Goal: Task Accomplishment & Management: Manage account settings

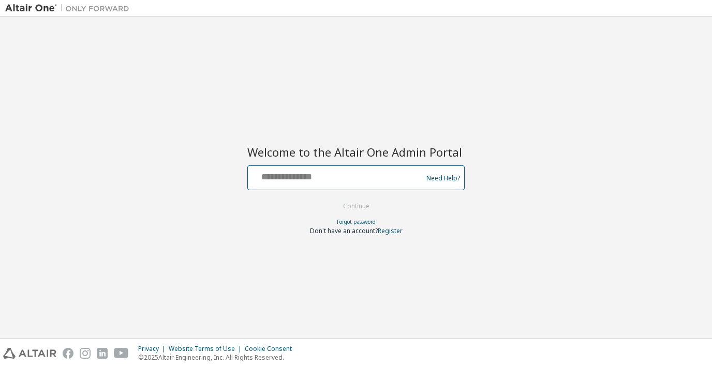
click at [317, 170] on input "text" at bounding box center [336, 175] width 169 height 15
type input "*"
type input "**********"
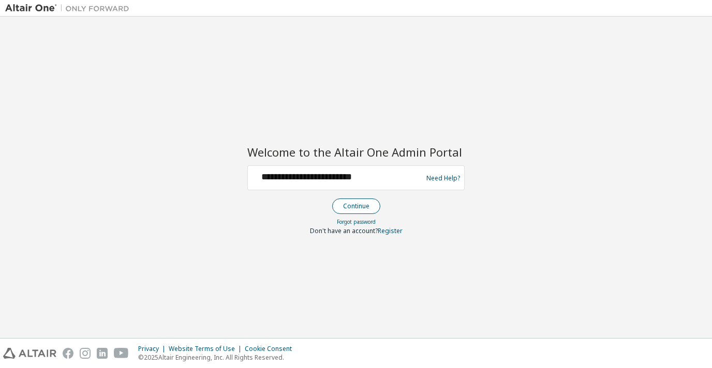
click at [349, 204] on button "Continue" at bounding box center [356, 207] width 48 height 16
click at [348, 183] on div at bounding box center [336, 178] width 169 height 20
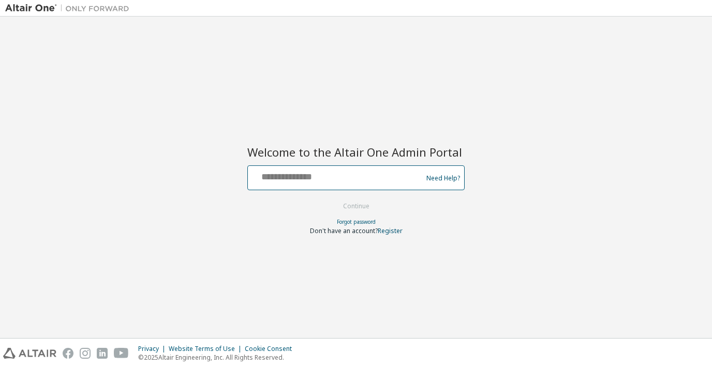
click at [335, 175] on input "text" at bounding box center [336, 175] width 169 height 15
type input "**********"
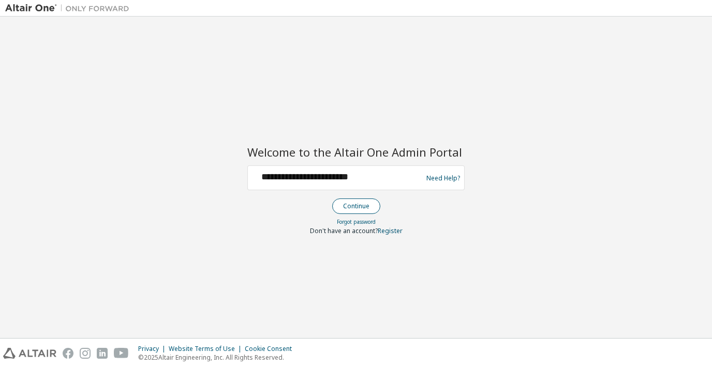
click at [358, 206] on button "Continue" at bounding box center [356, 207] width 48 height 16
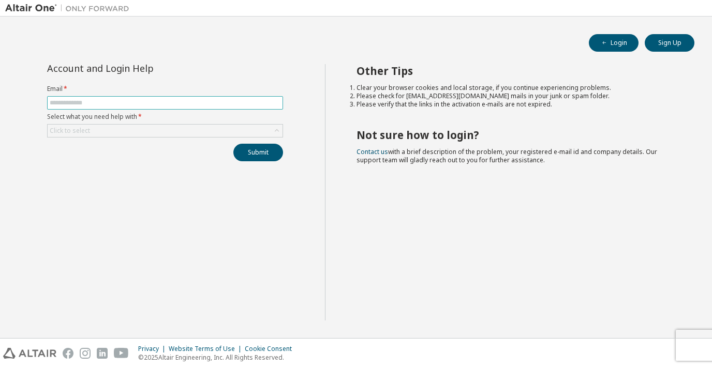
click at [223, 103] on input "text" at bounding box center [165, 103] width 231 height 8
paste input "**********"
type input "**********"
click at [269, 130] on div "Click to select" at bounding box center [165, 131] width 235 height 12
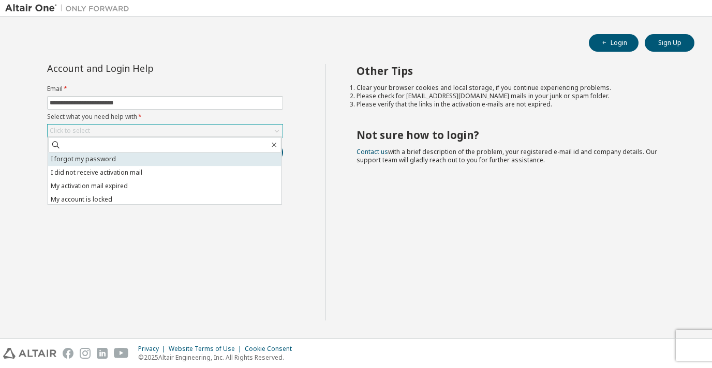
click at [230, 163] on li "I forgot my password" at bounding box center [164, 159] width 233 height 13
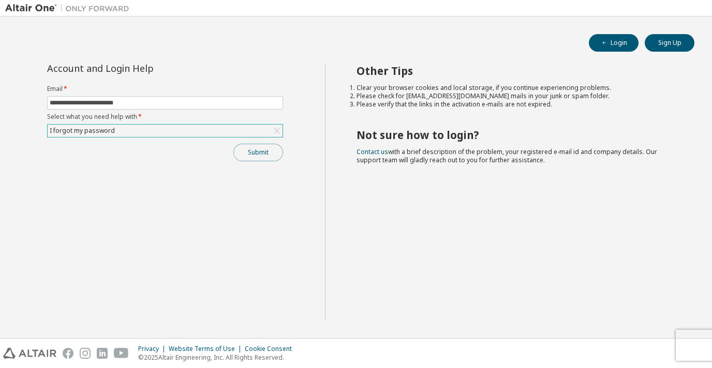
click at [278, 148] on button "Submit" at bounding box center [258, 153] width 50 height 18
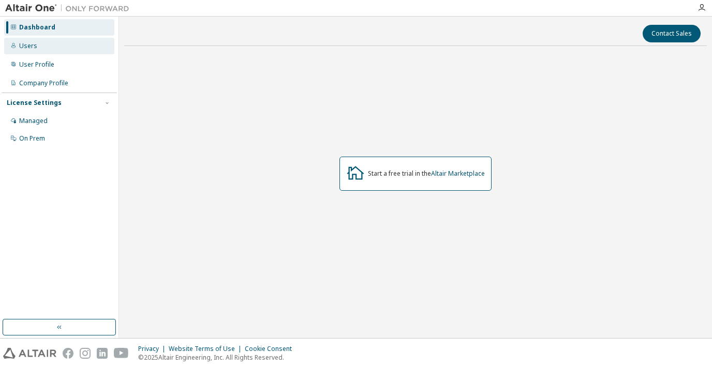
click at [37, 47] on div "Users" at bounding box center [59, 46] width 110 height 17
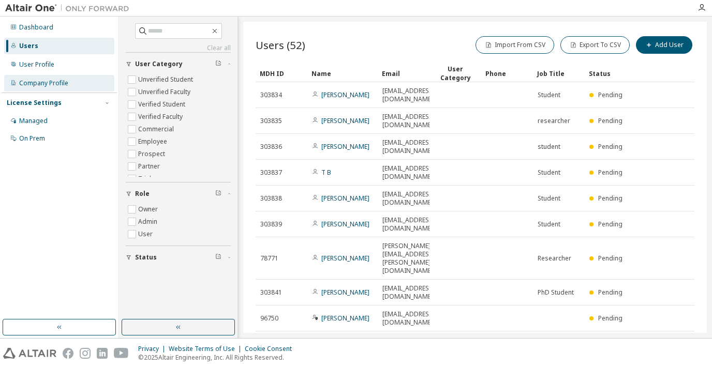
click at [58, 79] on div "Company Profile" at bounding box center [43, 83] width 49 height 8
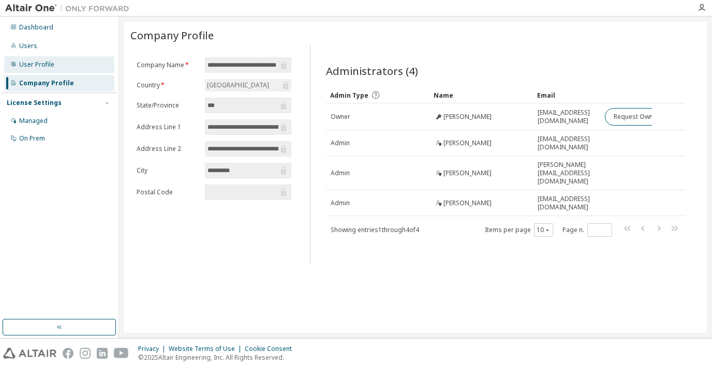
click at [49, 65] on div "User Profile" at bounding box center [36, 65] width 35 height 8
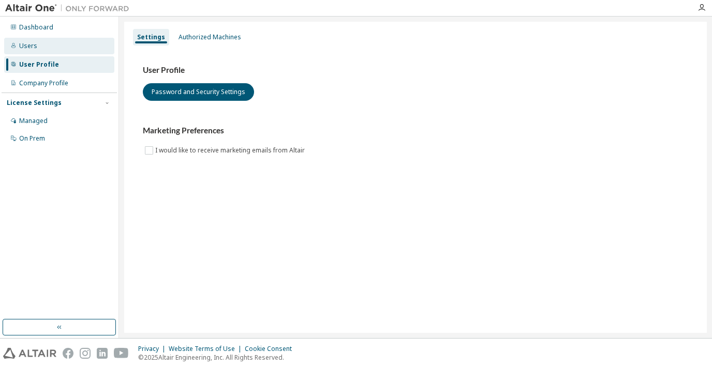
click at [41, 47] on div "Users" at bounding box center [59, 46] width 110 height 17
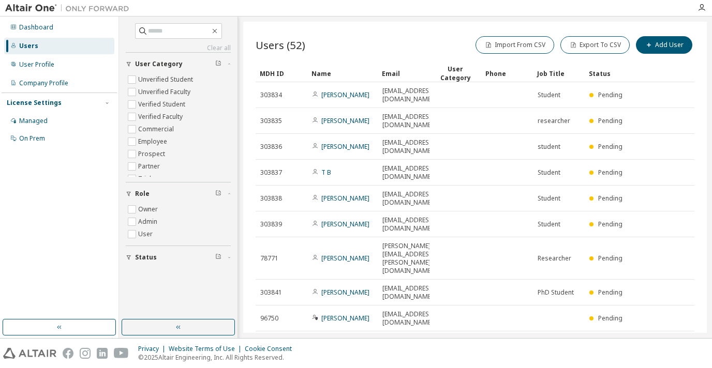
click at [666, 364] on icon "button" at bounding box center [668, 370] width 12 height 12
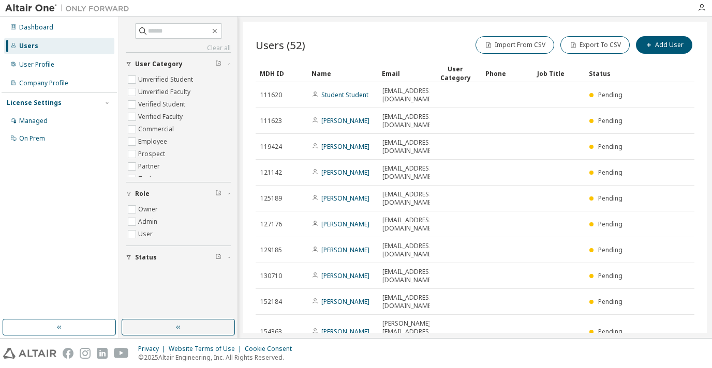
click at [670, 355] on icon "button" at bounding box center [668, 361] width 12 height 12
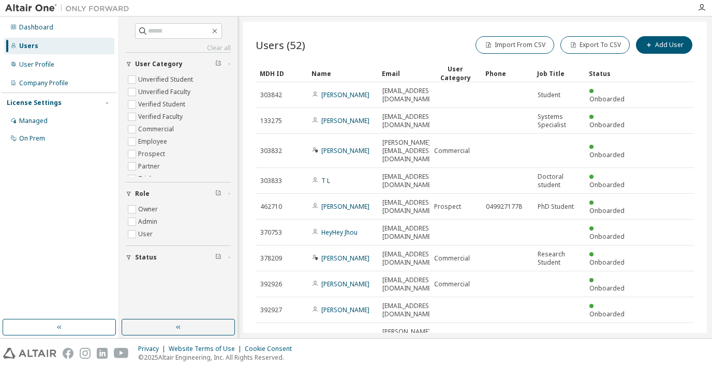
click at [671, 364] on icon "button" at bounding box center [668, 370] width 12 height 12
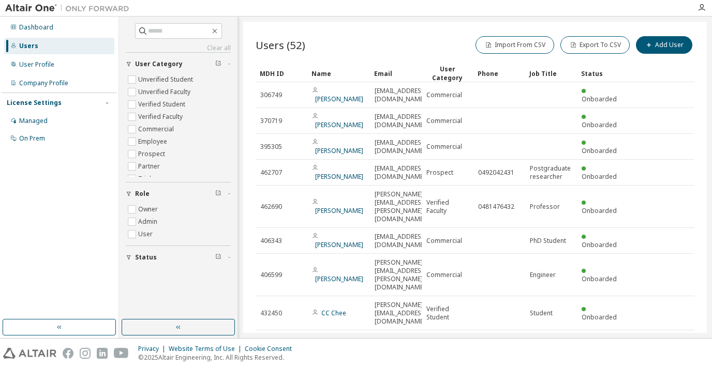
scroll to position [22, 0]
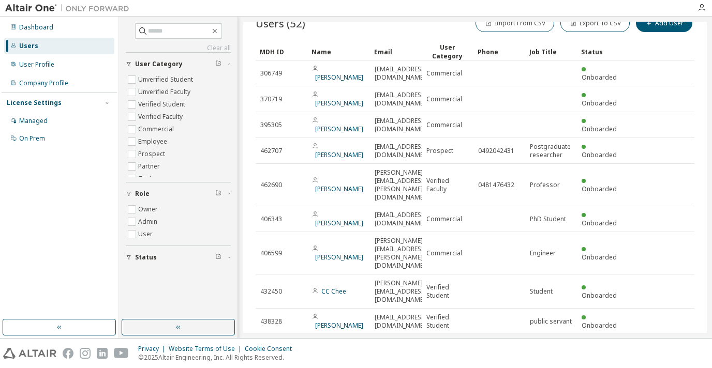
click at [662, 367] on icon "button" at bounding box center [668, 373] width 12 height 12
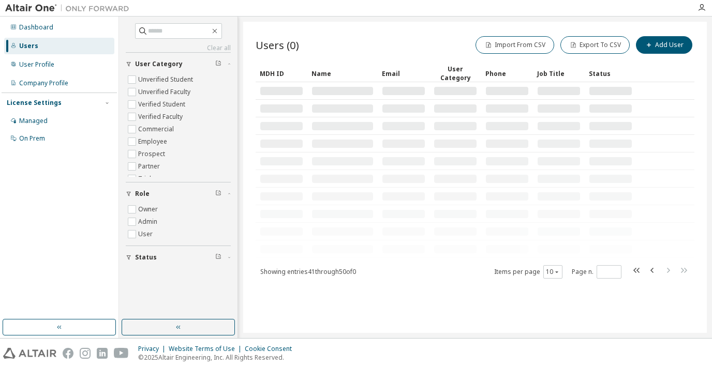
scroll to position [0, 0]
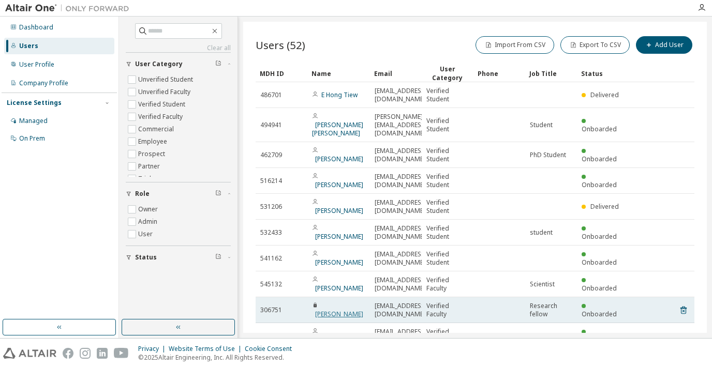
click at [342, 310] on link "Hans Gray" at bounding box center [339, 314] width 48 height 9
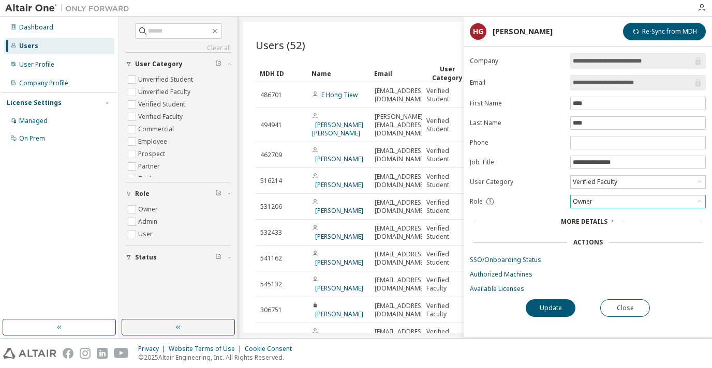
click at [664, 200] on div "Owner" at bounding box center [638, 202] width 134 height 12
click at [628, 214] on li "Admin" at bounding box center [637, 213] width 132 height 13
click at [664, 197] on div "Admin" at bounding box center [638, 202] width 134 height 12
click at [639, 227] on li "Owner" at bounding box center [637, 226] width 132 height 13
click at [564, 305] on button "Update" at bounding box center [551, 309] width 50 height 18
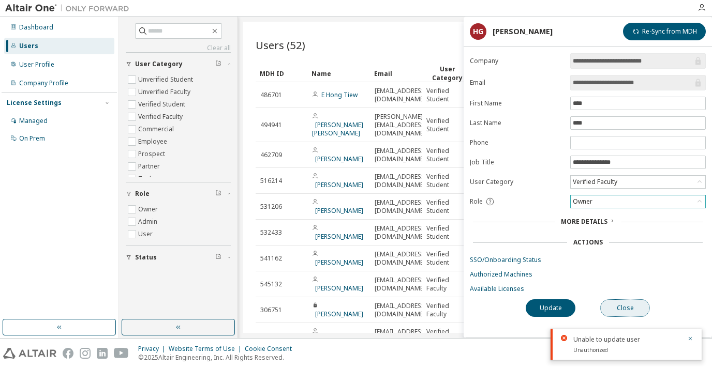
click at [633, 307] on button "Close" at bounding box center [625, 309] width 50 height 18
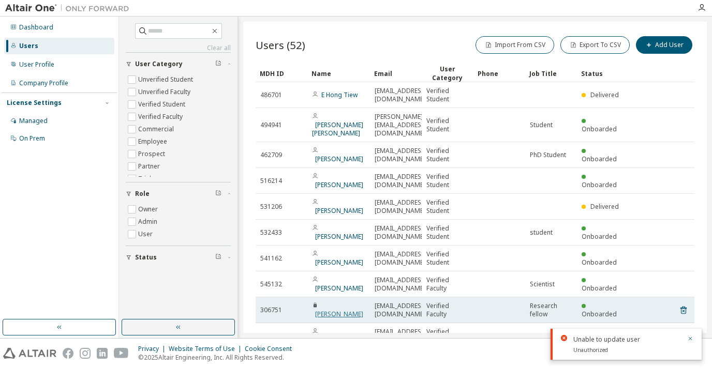
click at [345, 310] on link "Hans Gray" at bounding box center [339, 314] width 48 height 9
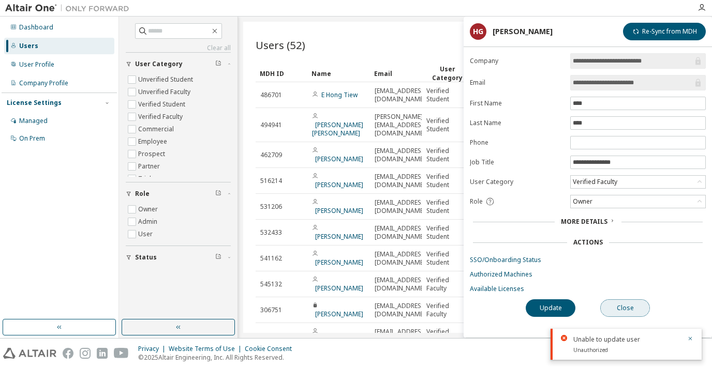
click at [637, 306] on button "Close" at bounding box center [625, 309] width 50 height 18
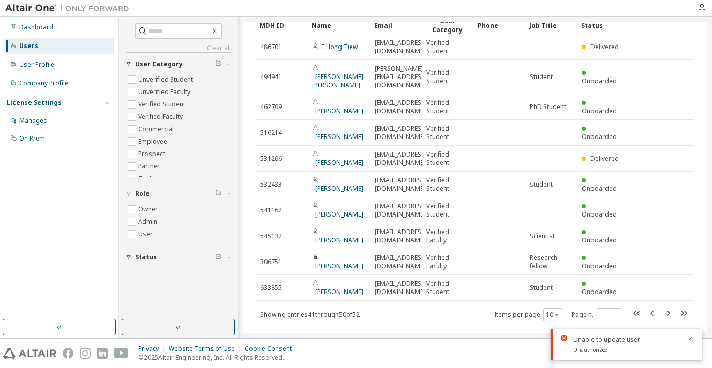
scroll to position [55, 0]
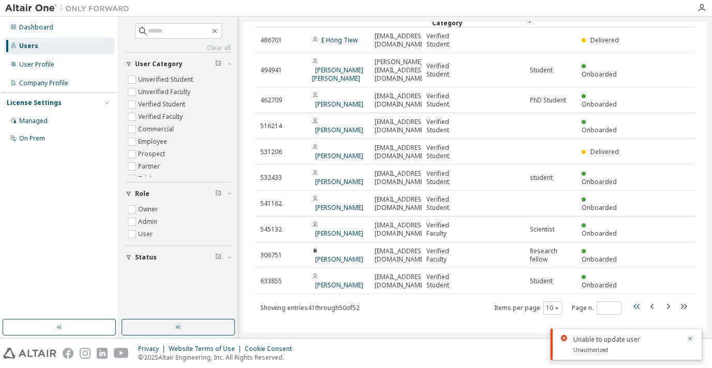
click at [631, 301] on icon "button" at bounding box center [637, 307] width 12 height 12
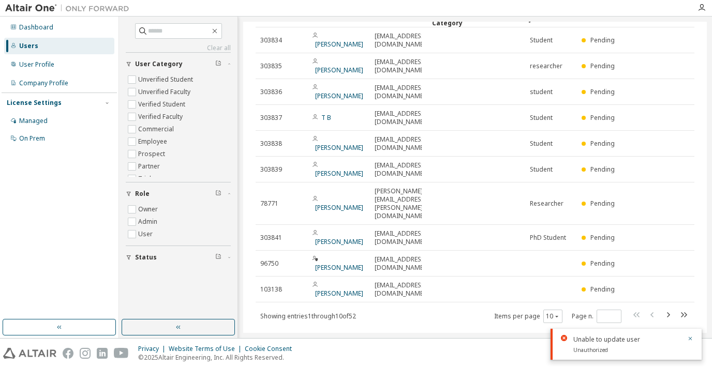
scroll to position [5, 0]
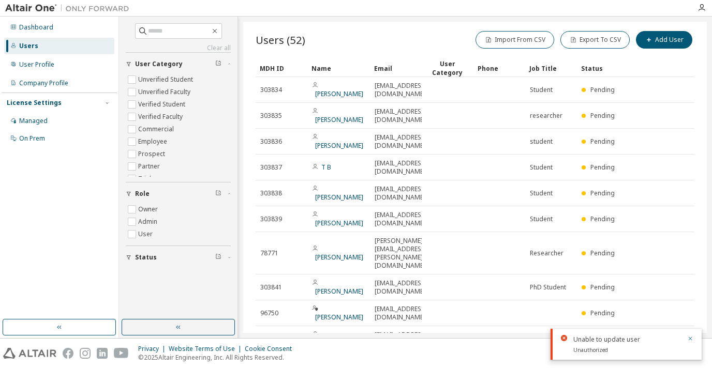
click at [662, 358] on icon "button" at bounding box center [668, 364] width 12 height 12
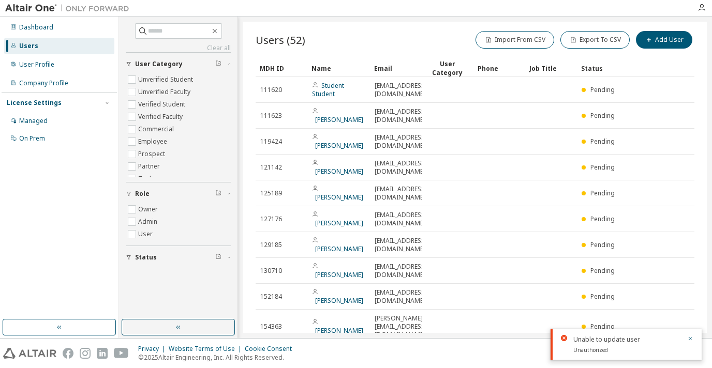
click at [662, 350] on icon "button" at bounding box center [668, 356] width 12 height 12
type input "*"
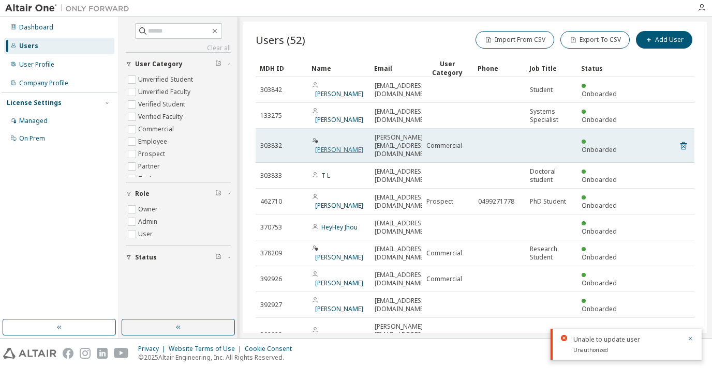
click at [348, 145] on link "Dale Robinson" at bounding box center [339, 149] width 48 height 9
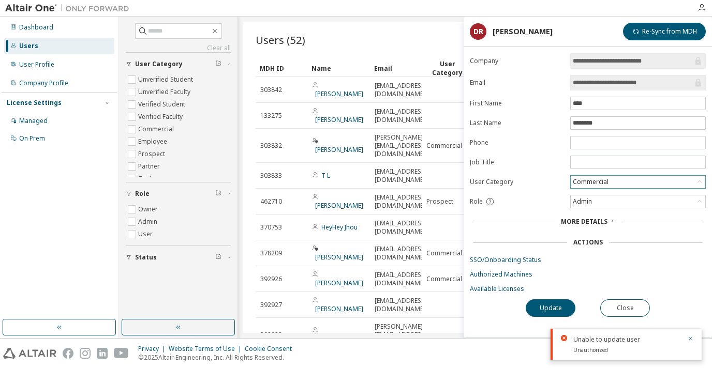
click at [624, 177] on div "Commercial" at bounding box center [638, 182] width 134 height 12
click at [692, 283] on form "**********" at bounding box center [588, 173] width 236 height 240
click at [419, 358] on div "Showing entries 21 through 30 of 52 Items per page 10 Page n. *" at bounding box center [475, 365] width 439 height 15
click at [620, 306] on button "Close" at bounding box center [625, 309] width 50 height 18
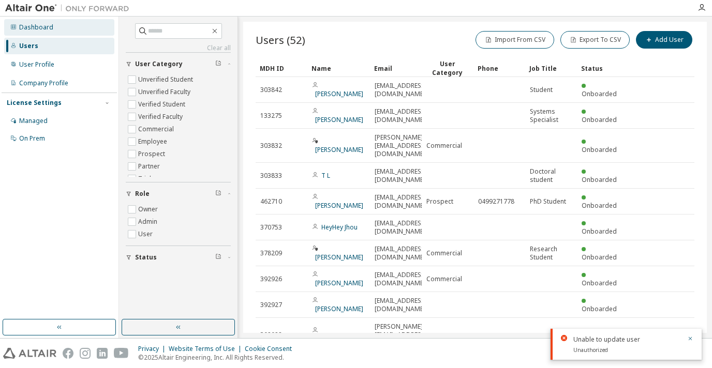
click at [53, 36] on div "Dashboard" at bounding box center [59, 27] width 110 height 17
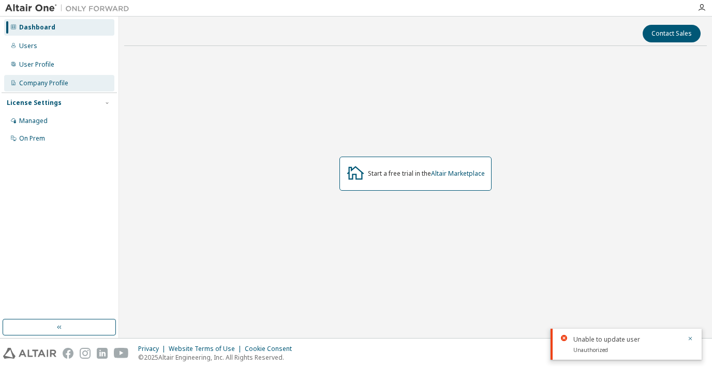
click at [61, 85] on div "Company Profile" at bounding box center [43, 83] width 49 height 8
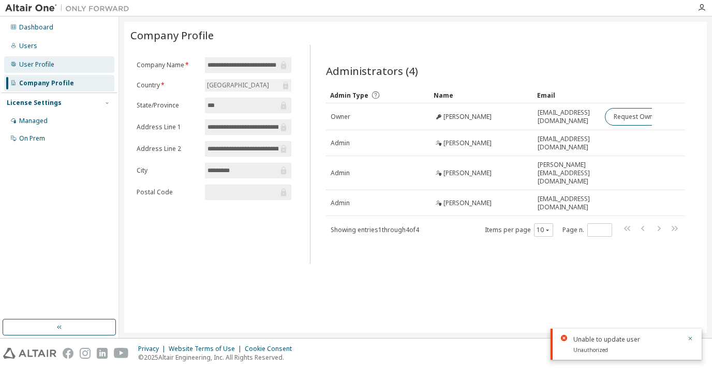
click at [41, 63] on div "User Profile" at bounding box center [36, 65] width 35 height 8
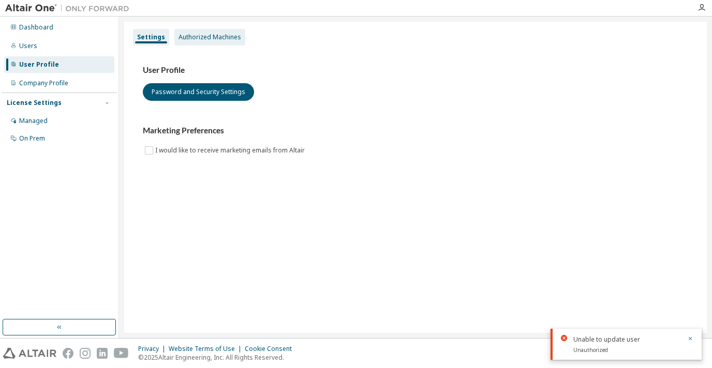
click at [189, 38] on div "Authorized Machines" at bounding box center [209, 37] width 63 height 8
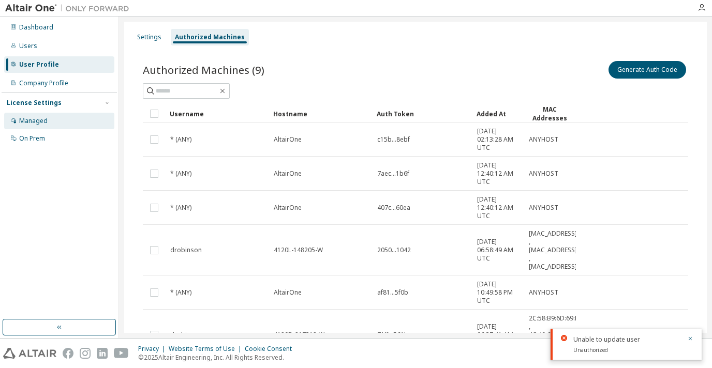
click at [42, 118] on div "Managed" at bounding box center [33, 121] width 28 height 8
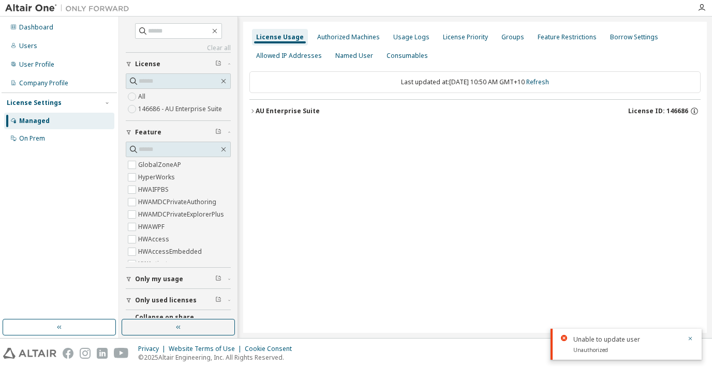
scroll to position [25, 0]
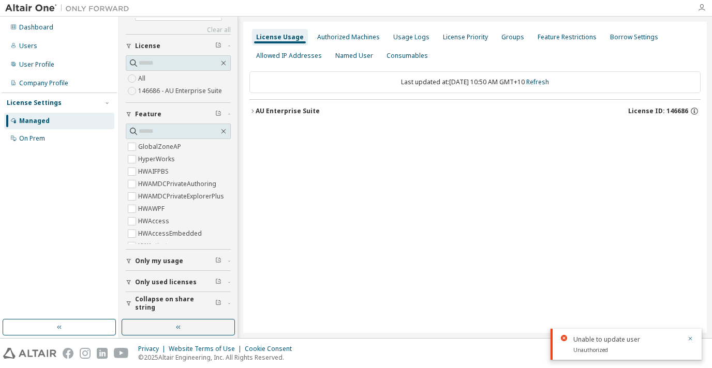
click at [702, 5] on icon "button" at bounding box center [701, 8] width 8 height 8
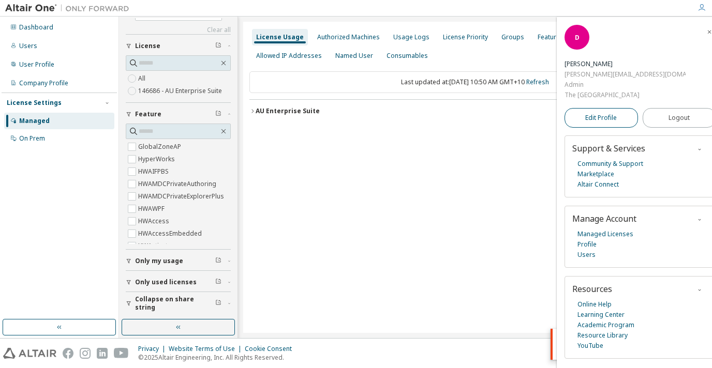
click at [607, 114] on span "Edit Profile" at bounding box center [601, 118] width 32 height 8
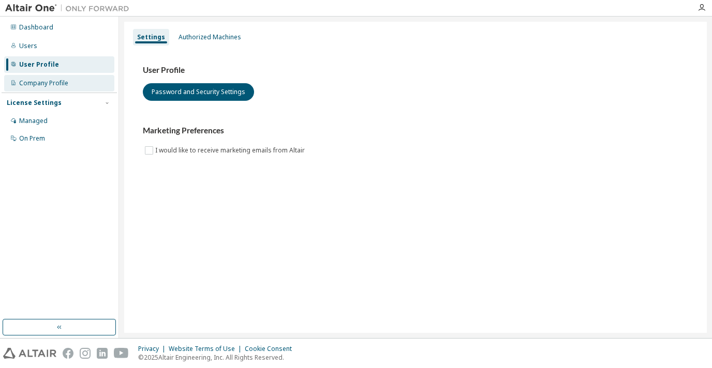
click at [68, 82] on div "Company Profile" at bounding box center [59, 83] width 110 height 17
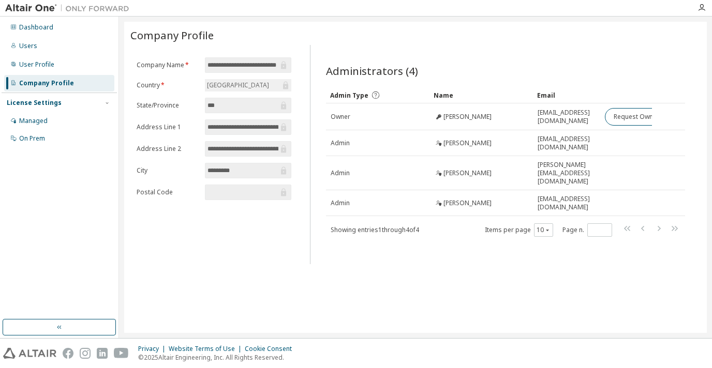
click at [597, 259] on div "**********" at bounding box center [415, 177] width 582 height 311
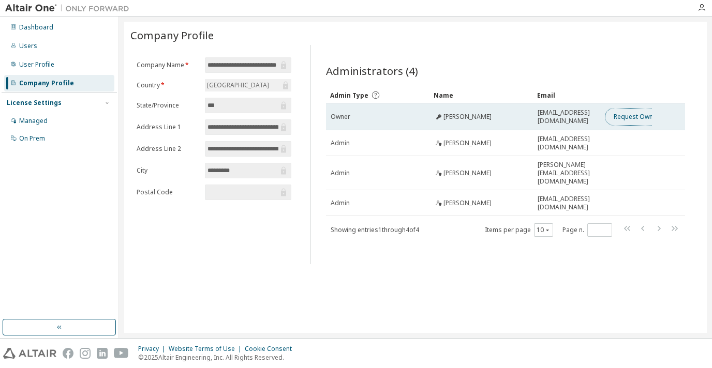
click at [640, 115] on button "Request Owner Change" at bounding box center [648, 117] width 87 height 18
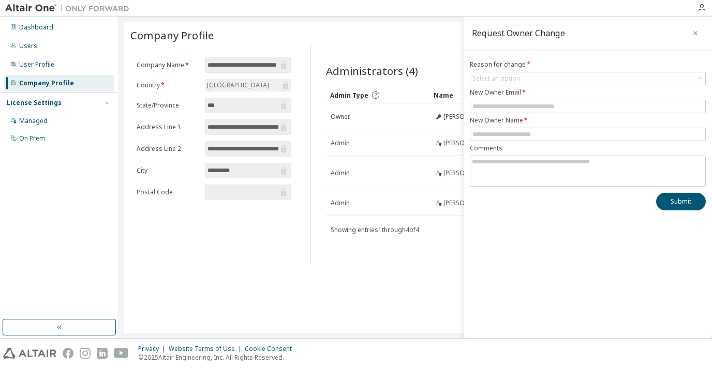
click at [696, 31] on icon "button" at bounding box center [695, 33] width 7 height 8
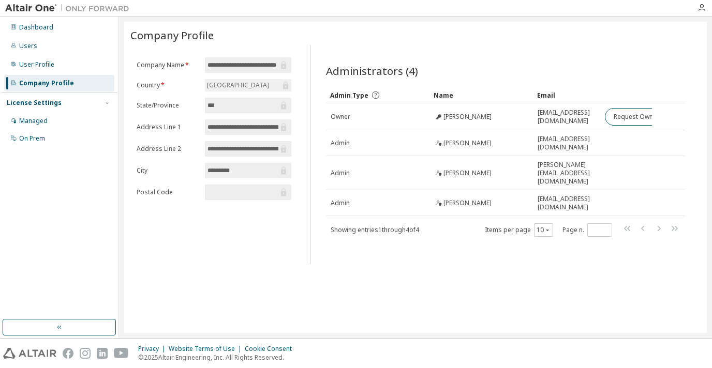
click at [545, 275] on div "**********" at bounding box center [415, 177] width 582 height 311
click at [161, 248] on div "**********" at bounding box center [213, 154] width 167 height 219
click at [38, 121] on div "Managed" at bounding box center [33, 121] width 28 height 8
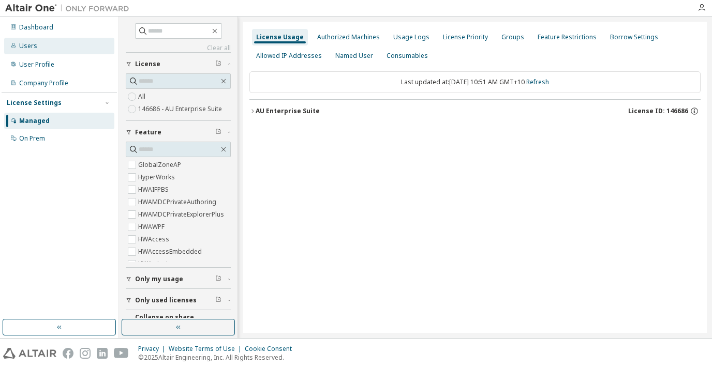
click at [56, 49] on div "Users" at bounding box center [59, 46] width 110 height 17
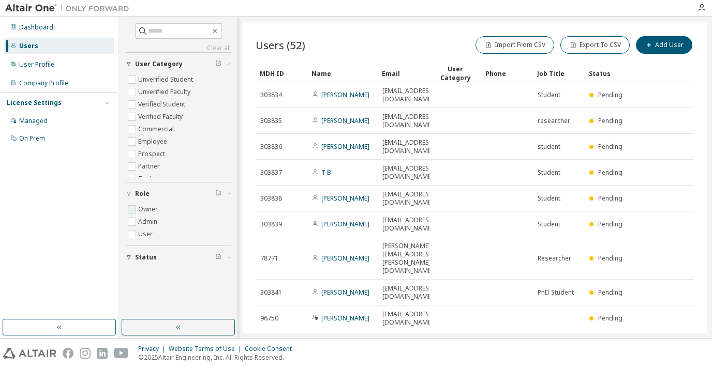
click at [152, 206] on label "Owner" at bounding box center [149, 209] width 22 height 12
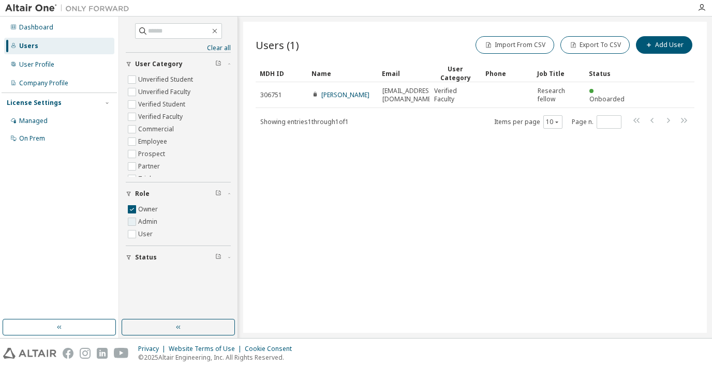
click at [151, 223] on label "Admin" at bounding box center [148, 222] width 21 height 12
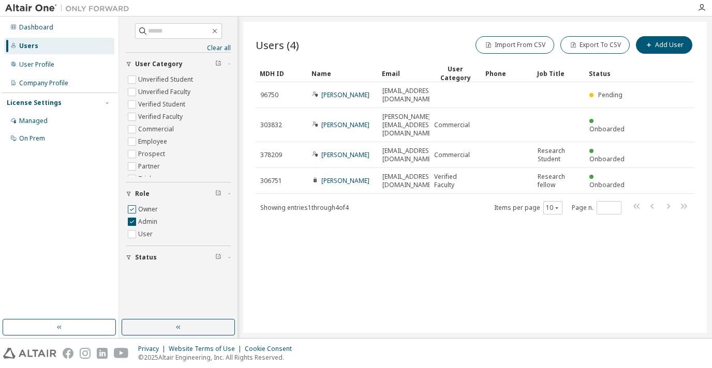
click at [154, 207] on label "Owner" at bounding box center [149, 209] width 22 height 12
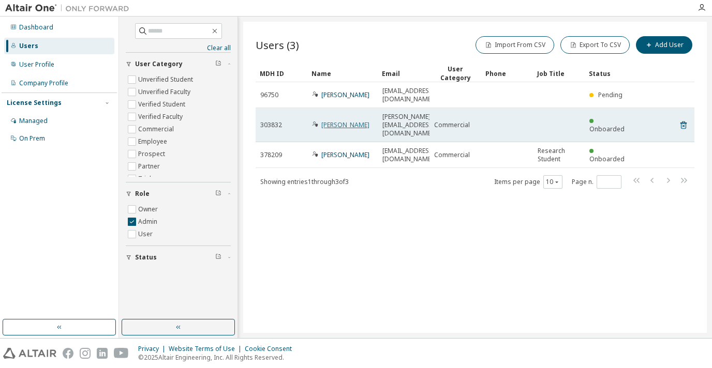
click at [343, 121] on link "Dale Robinson" at bounding box center [345, 125] width 48 height 9
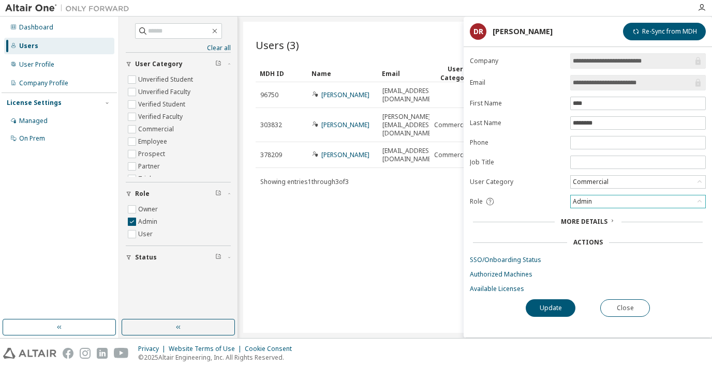
click at [598, 199] on div "Admin" at bounding box center [638, 202] width 134 height 12
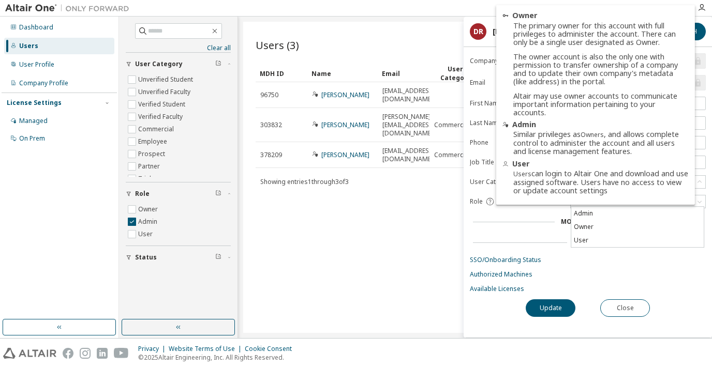
click at [491, 200] on icon at bounding box center [489, 201] width 9 height 9
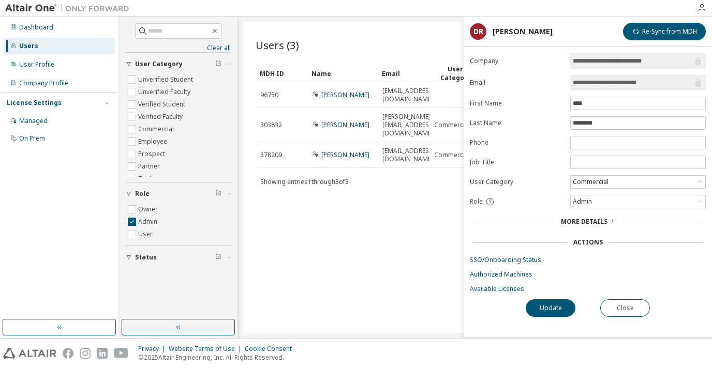
click at [387, 223] on div "Users (3) Import From CSV Export To CSV Add User Clear Load Save Save As Field …" at bounding box center [474, 177] width 463 height 311
click at [376, 274] on div "Users (3) Import From CSV Export To CSV Add User Clear Load Save Save As Field …" at bounding box center [474, 177] width 463 height 311
click at [359, 202] on div "Users (3) Import From CSV Export To CSV Add User Clear Load Save Save As Field …" at bounding box center [474, 177] width 463 height 311
click at [143, 206] on label "Owner" at bounding box center [149, 209] width 22 height 12
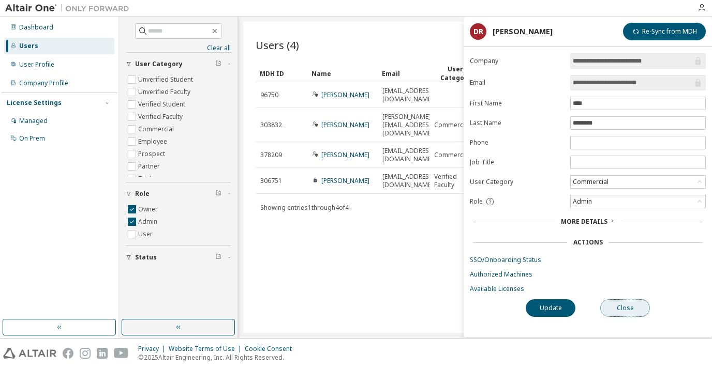
click at [614, 303] on button "Close" at bounding box center [625, 309] width 50 height 18
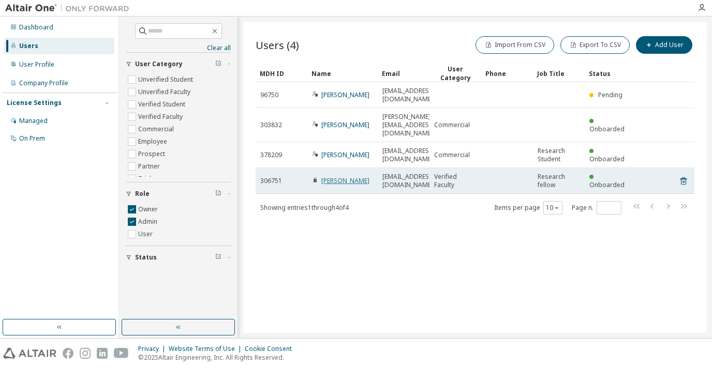
click at [341, 176] on link "Hans Gray" at bounding box center [345, 180] width 48 height 9
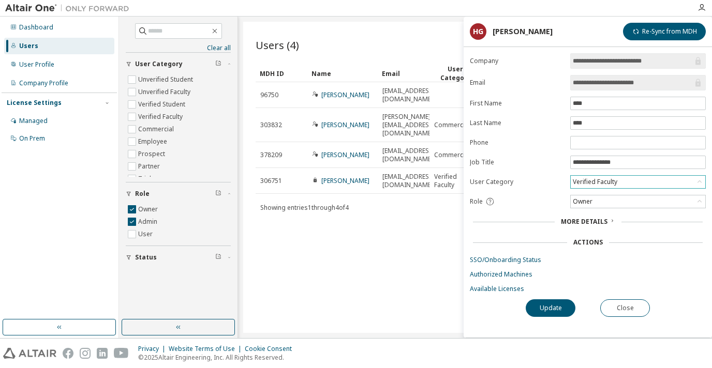
click at [638, 181] on div "Verified Faculty" at bounding box center [638, 182] width 134 height 12
click at [376, 273] on div "Users (4) Import From CSV Export To CSV Add User Clear Load Save Save As Field …" at bounding box center [474, 177] width 463 height 311
click at [627, 309] on button "Close" at bounding box center [625, 309] width 50 height 18
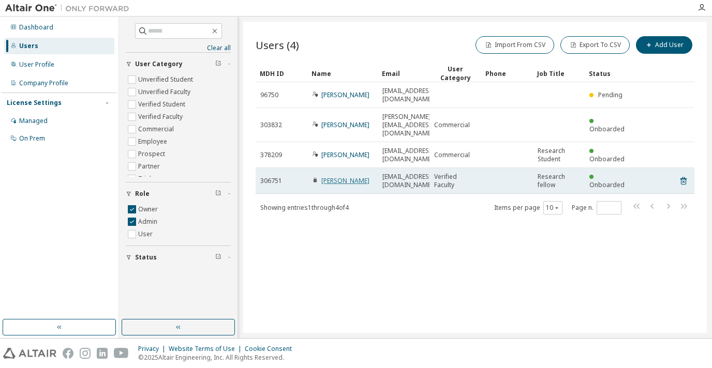
click at [342, 176] on link "Hans Gray" at bounding box center [345, 180] width 48 height 9
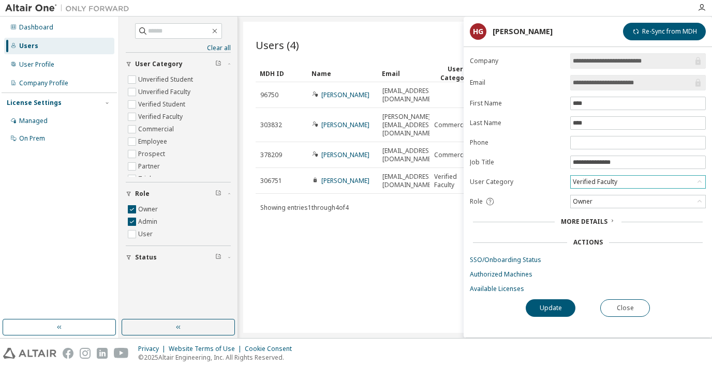
click at [607, 177] on div "Verified Faculty" at bounding box center [595, 181] width 48 height 11
click at [652, 219] on li "Commercial" at bounding box center [637, 219] width 132 height 13
click at [559, 308] on button "Update" at bounding box center [551, 309] width 50 height 18
click at [648, 309] on button "Close" at bounding box center [625, 309] width 50 height 18
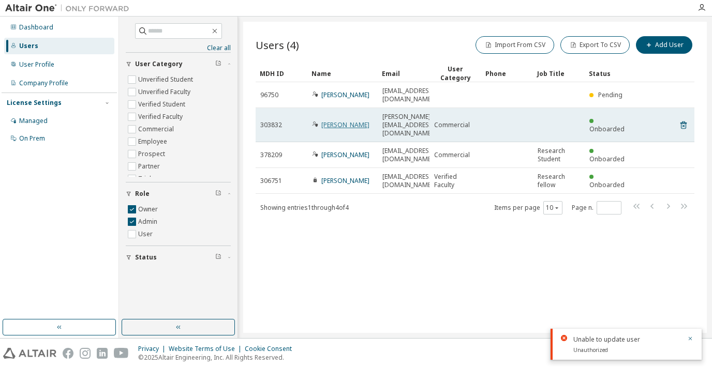
click at [353, 121] on link "Dale Robinson" at bounding box center [345, 125] width 48 height 9
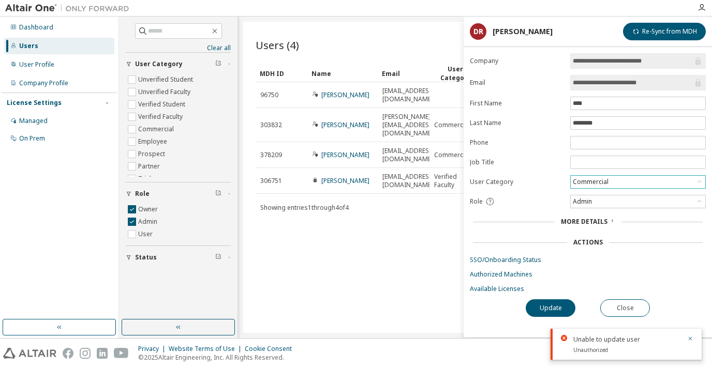
click at [612, 183] on div "Commercial" at bounding box center [638, 182] width 134 height 12
click at [621, 231] on li "Verified Faculty" at bounding box center [637, 234] width 132 height 13
click at [648, 200] on div "Admin" at bounding box center [638, 202] width 134 height 12
click at [627, 305] on button "Close" at bounding box center [625, 309] width 50 height 18
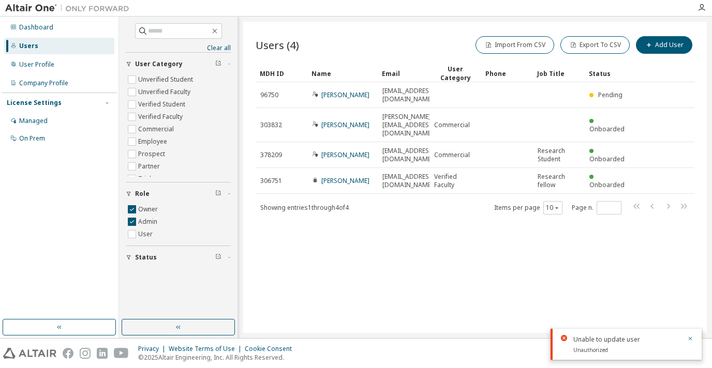
click at [506, 236] on div "Users (4) Import From CSV Export To CSV Add User Clear Load Save Save As Field …" at bounding box center [474, 177] width 463 height 311
click at [549, 245] on div "Users (4) Import From CSV Export To CSV Add User Clear Load Save Save As Field …" at bounding box center [474, 177] width 463 height 311
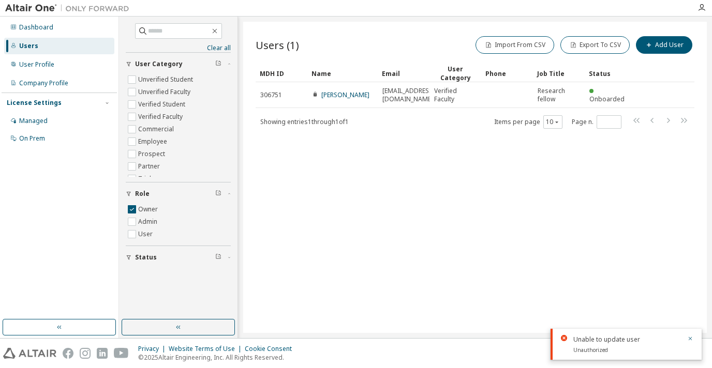
click at [415, 187] on div "Users (1) Import From CSV Export To CSV Add User Clear Load Save Save As Field …" at bounding box center [474, 177] width 463 height 311
click at [154, 29] on input "text" at bounding box center [179, 31] width 62 height 10
type input "****"
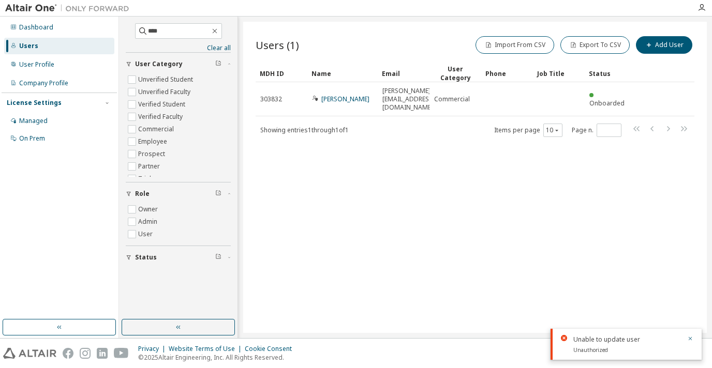
click at [288, 153] on div "Users (1) Import From CSV Export To CSV Add User Clear Load Save Save As Field …" at bounding box center [474, 177] width 463 height 311
